Goal: Navigation & Orientation: Find specific page/section

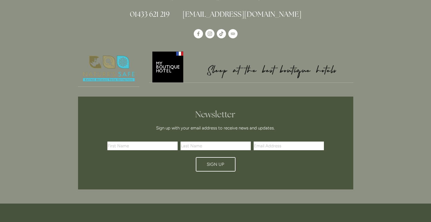
scroll to position [1703, 0]
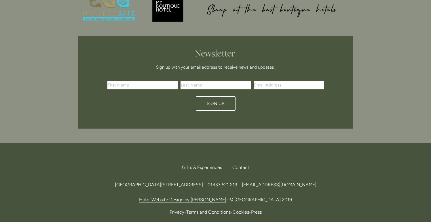
click at [203, 182] on span "[GEOGRAPHIC_DATA][STREET_ADDRESS]" at bounding box center [159, 184] width 88 height 5
drag, startPoint x: 203, startPoint y: 153, endPoint x: 213, endPoint y: 153, distance: 10.4
click at [203, 182] on span "[GEOGRAPHIC_DATA][STREET_ADDRESS]" at bounding box center [159, 184] width 88 height 5
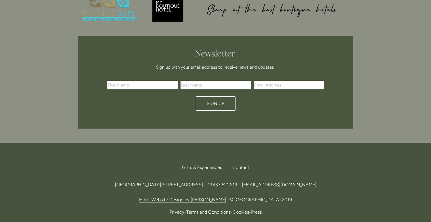
drag, startPoint x: 201, startPoint y: 152, endPoint x: 217, endPoint y: 153, distance: 15.8
click at [203, 182] on span "[GEOGRAPHIC_DATA][STREET_ADDRESS]" at bounding box center [159, 184] width 88 height 5
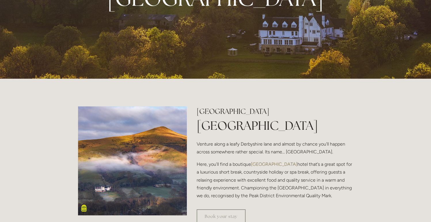
scroll to position [0, 0]
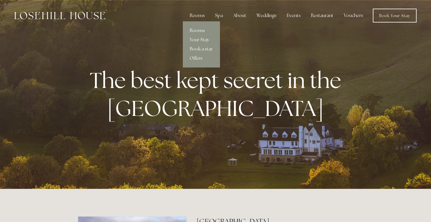
click at [201, 30] on link "Rooms" at bounding box center [201, 30] width 37 height 9
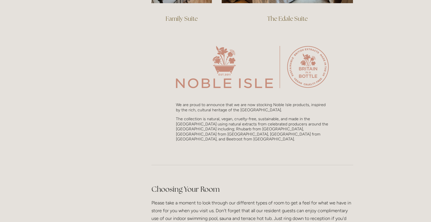
scroll to position [493, 0]
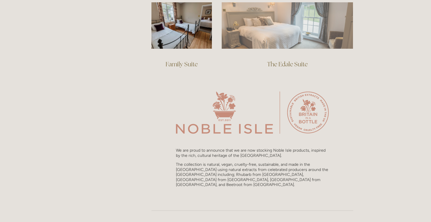
click at [284, 37] on img at bounding box center [287, 25] width 131 height 46
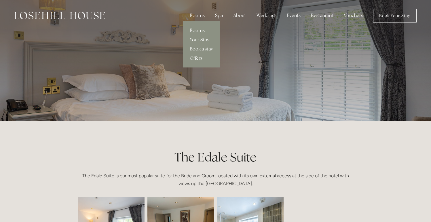
click at [200, 29] on link "Rooms" at bounding box center [201, 30] width 37 height 9
